Goal: Transaction & Acquisition: Subscribe to service/newsletter

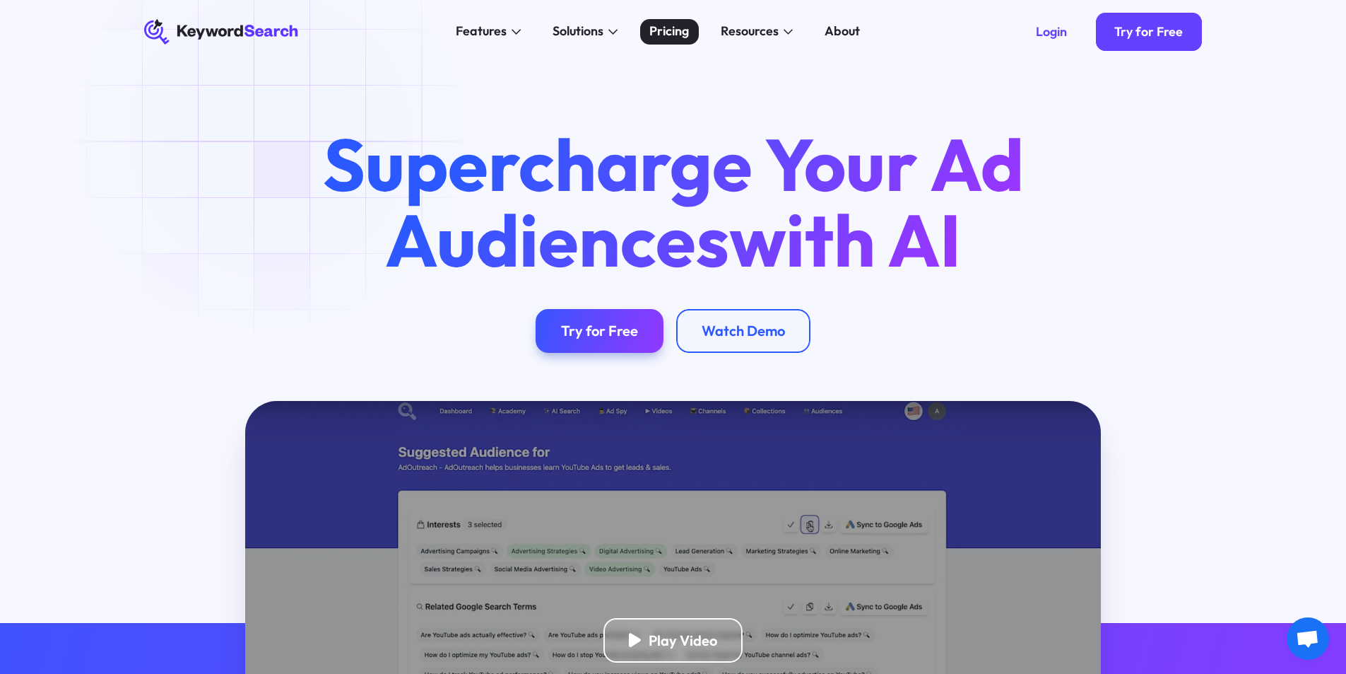
click at [652, 41] on div "Pricing" at bounding box center [669, 31] width 40 height 19
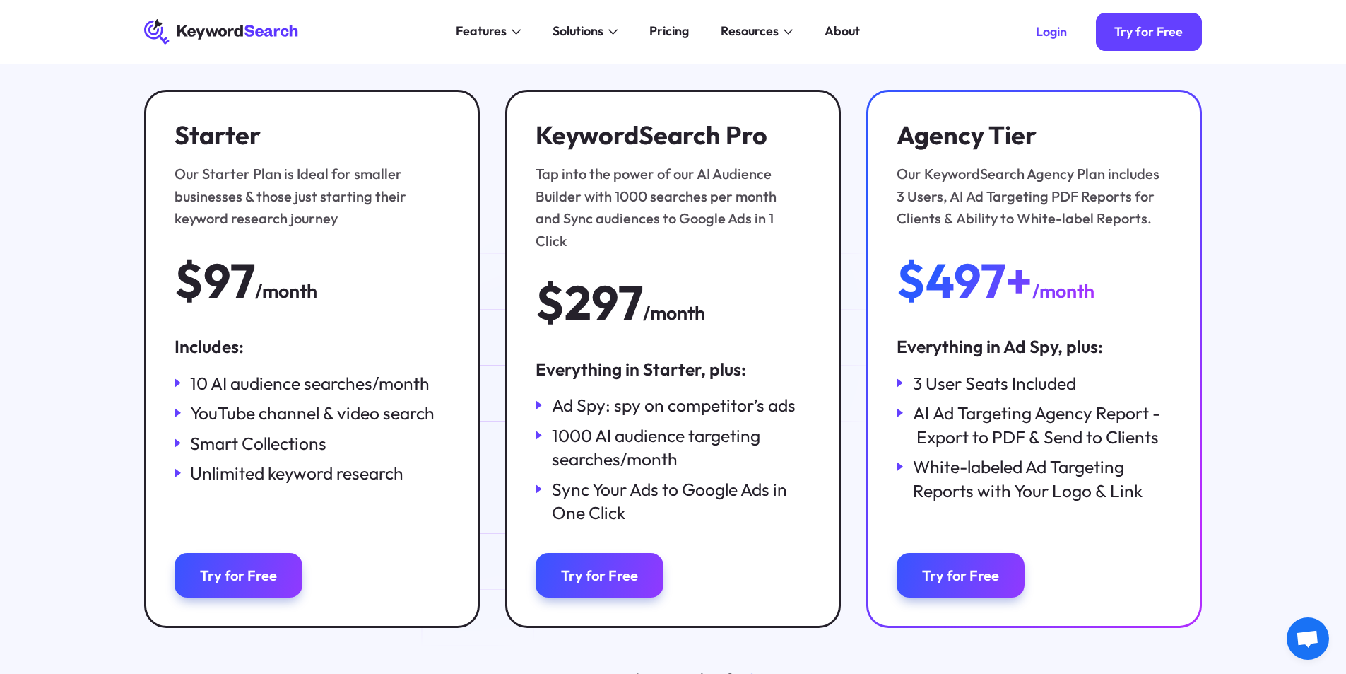
scroll to position [141, 0]
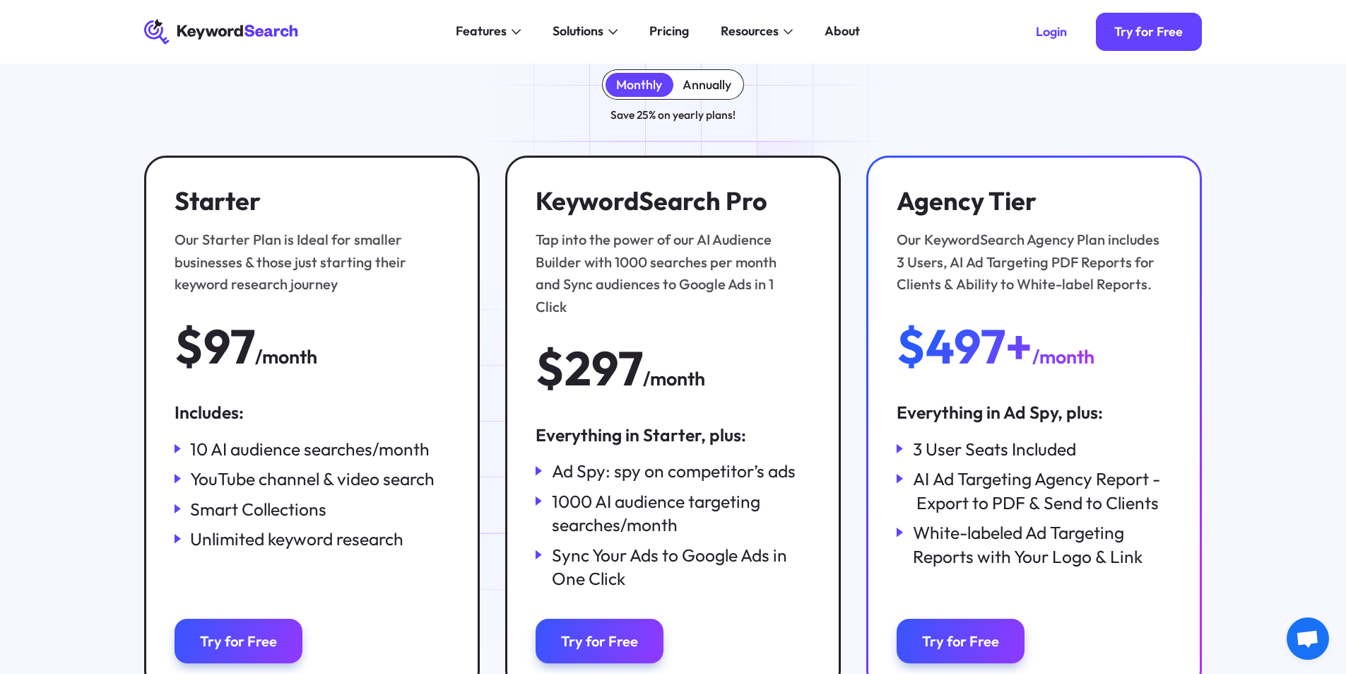
click at [690, 88] on div "Annually" at bounding box center [707, 85] width 49 height 16
click at [658, 81] on div "Monthly" at bounding box center [639, 85] width 46 height 16
click at [737, 81] on div "Annually" at bounding box center [708, 85] width 68 height 24
click at [618, 88] on div "Monthly" at bounding box center [639, 85] width 46 height 16
